Goal: Navigation & Orientation: Find specific page/section

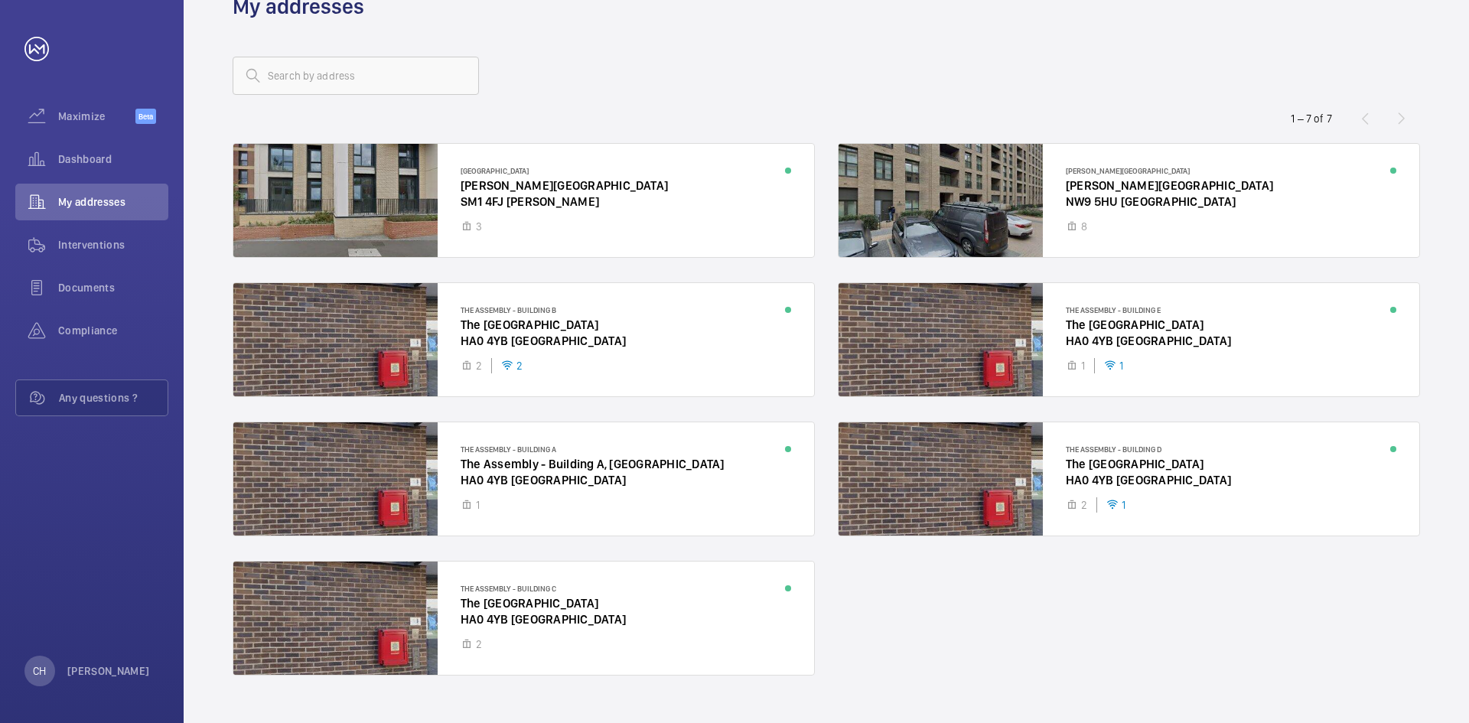
scroll to position [42, 0]
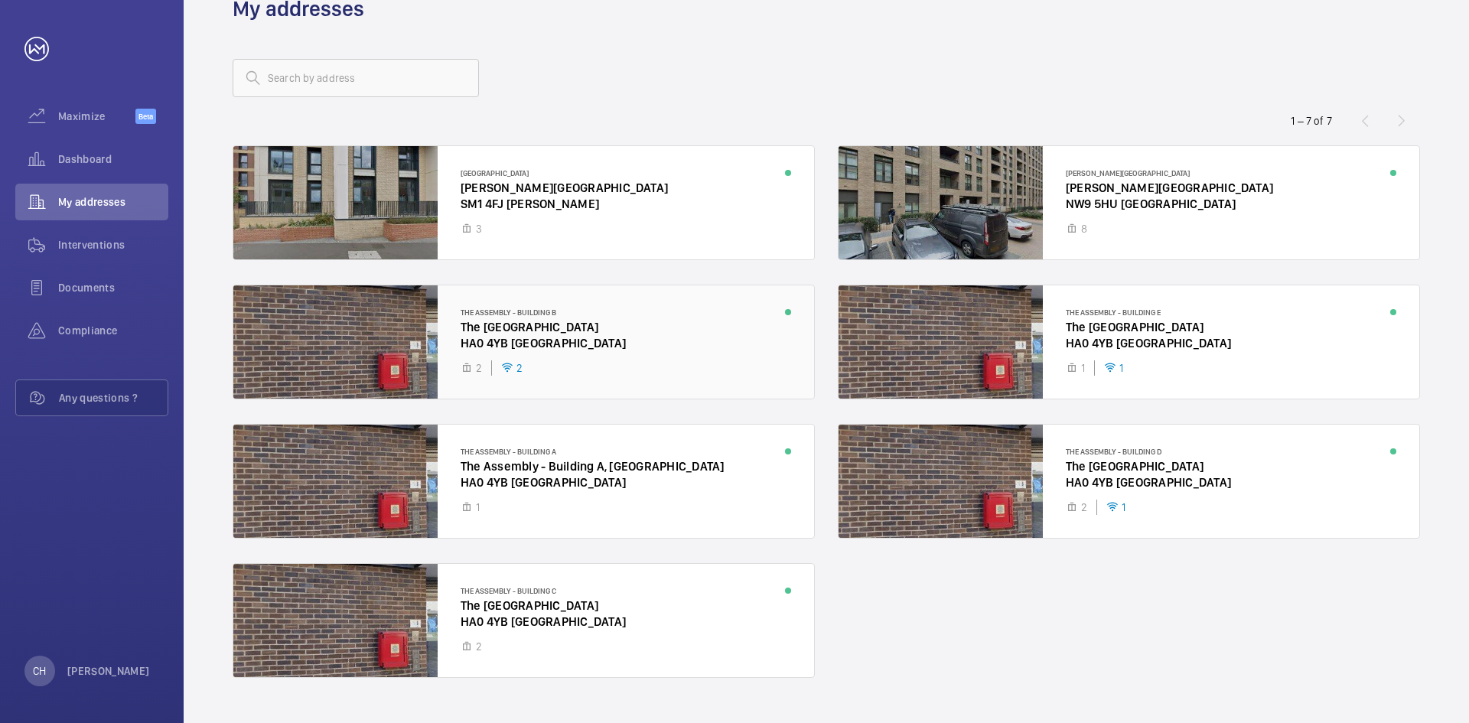
click at [667, 335] on div at bounding box center [523, 341] width 581 height 113
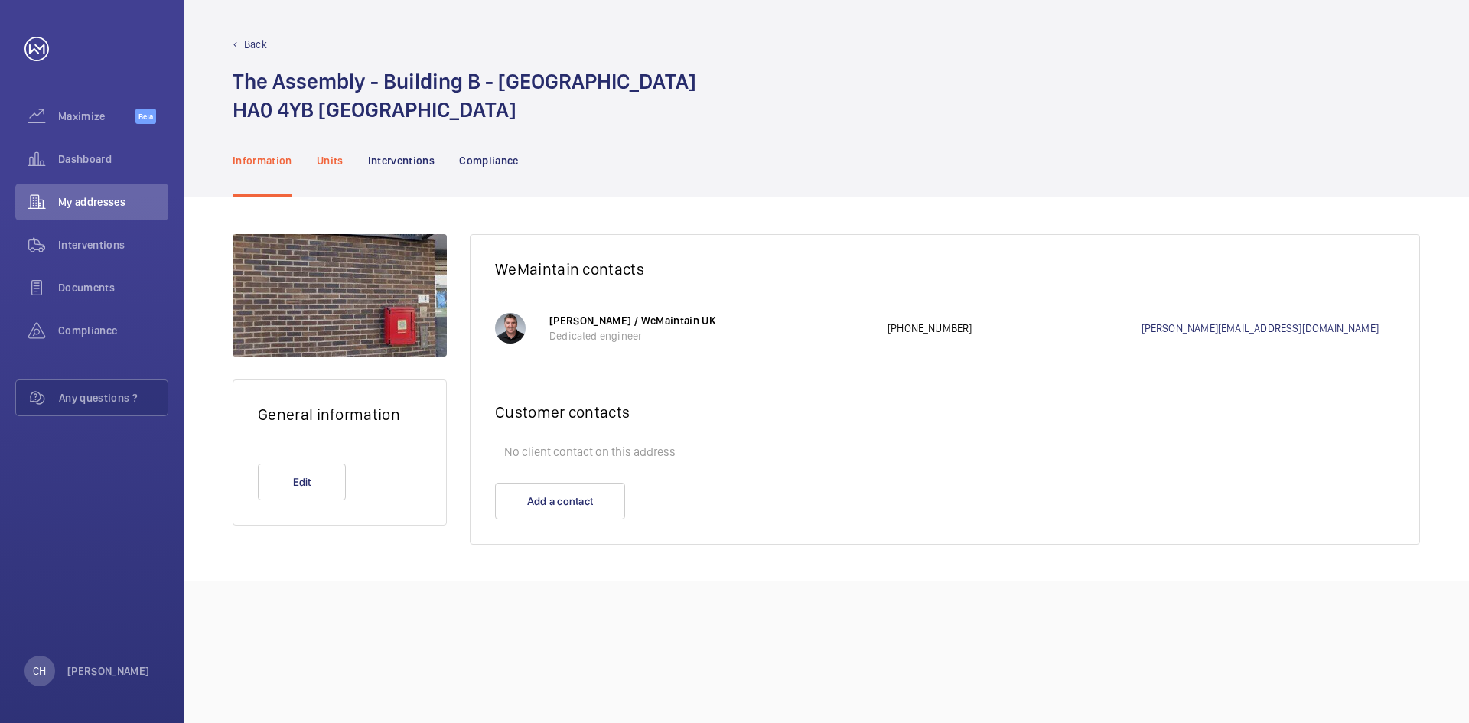
click at [321, 161] on p "Units" at bounding box center [330, 160] width 27 height 15
